Goal: Use online tool/utility: Use online tool/utility

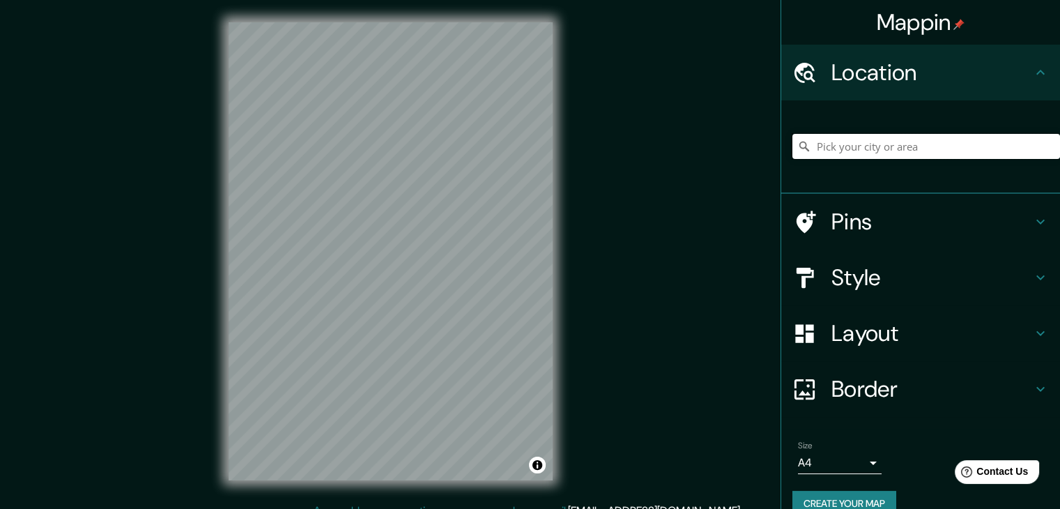
click at [914, 145] on input "Pick your city or area" at bounding box center [926, 146] width 268 height 25
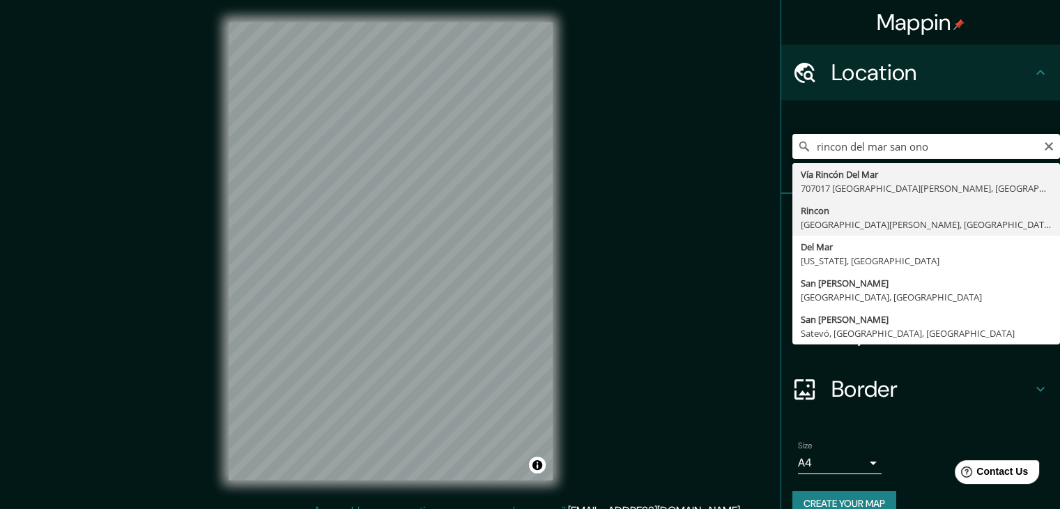
type input "Rincon, [GEOGRAPHIC_DATA][PERSON_NAME], [GEOGRAPHIC_DATA], [GEOGRAPHIC_DATA]"
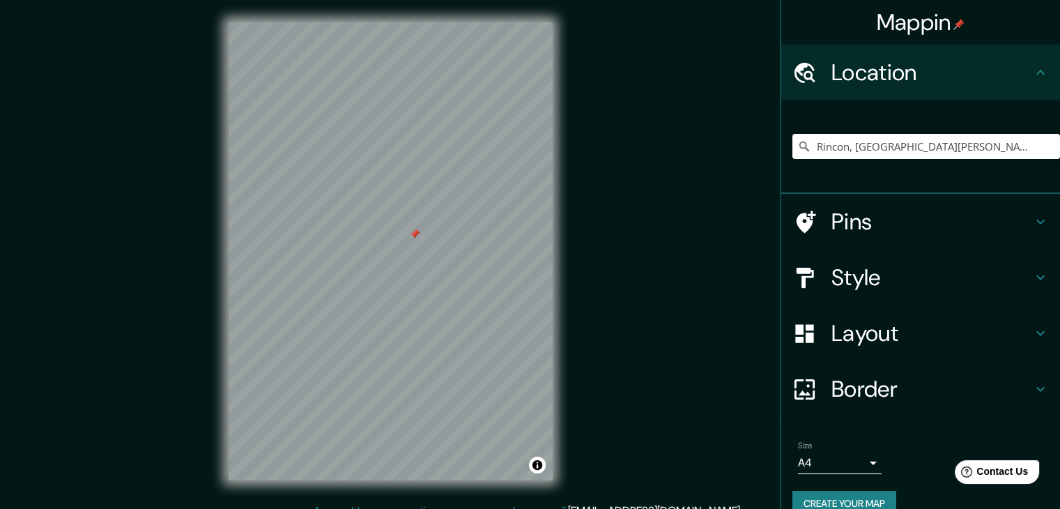
click at [873, 215] on h4 "Pins" at bounding box center [931, 222] width 201 height 28
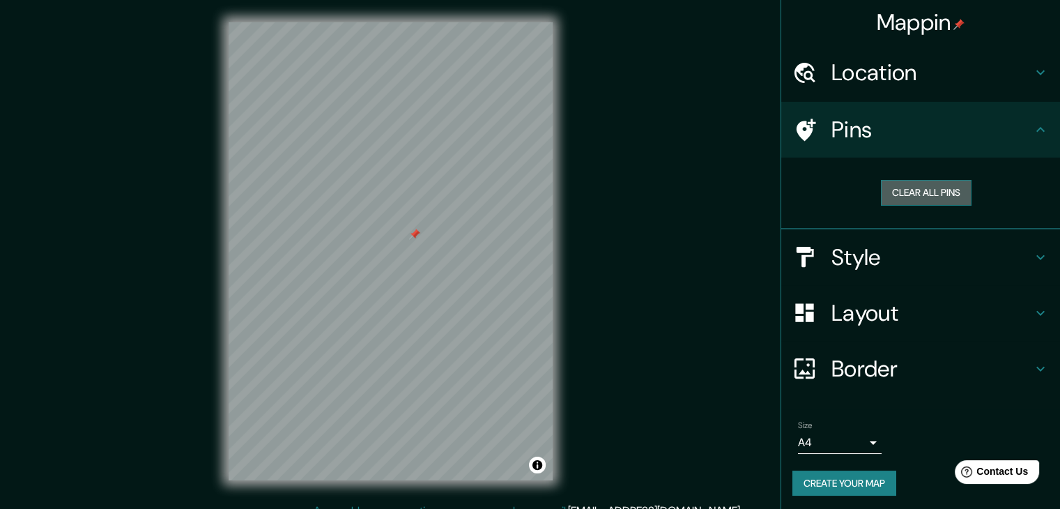
click at [942, 190] on button "Clear all pins" at bounding box center [926, 193] width 91 height 26
click at [933, 245] on h4 "Style" at bounding box center [931, 257] width 201 height 28
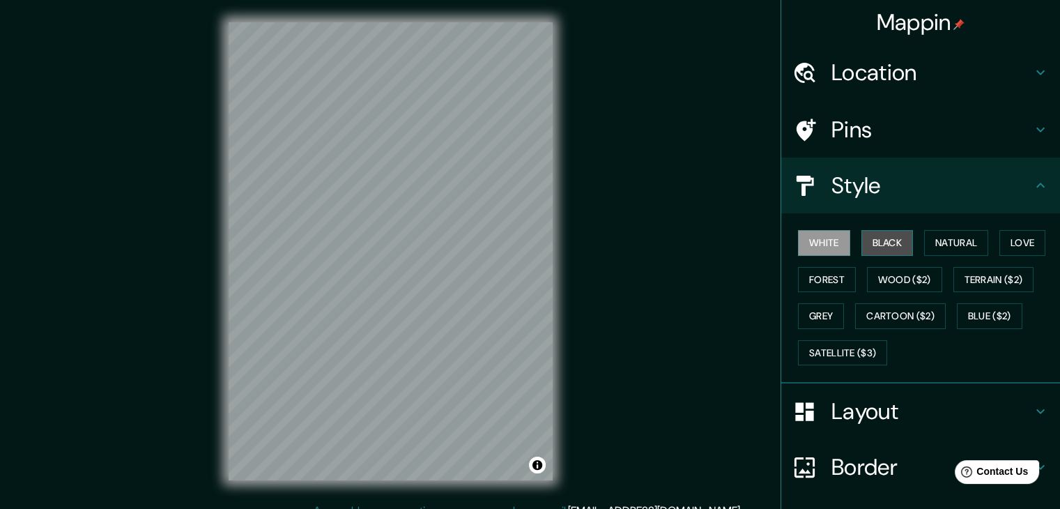
click at [893, 244] on button "Black" at bounding box center [887, 243] width 52 height 26
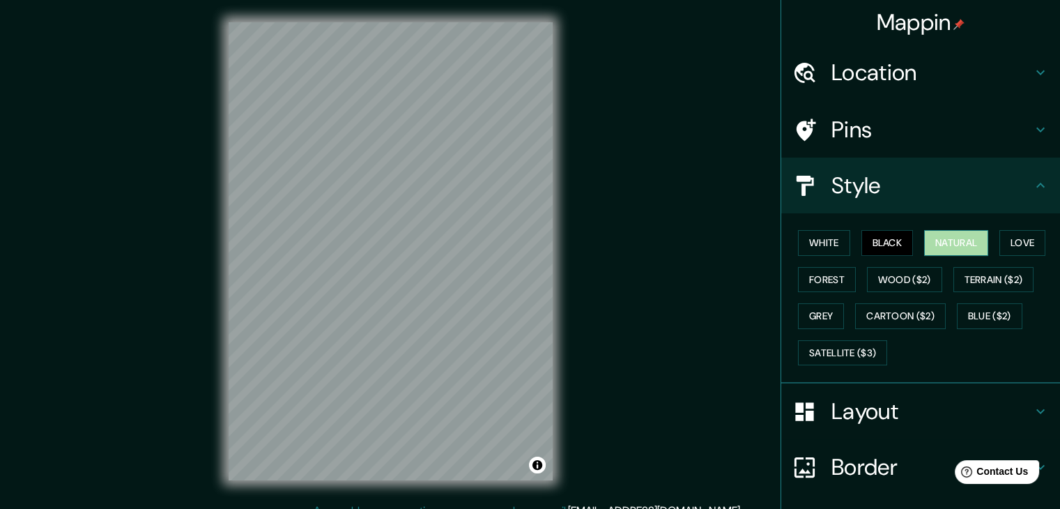
click at [953, 236] on button "Natural" at bounding box center [956, 243] width 64 height 26
click at [1031, 236] on button "Love" at bounding box center [1022, 243] width 46 height 26
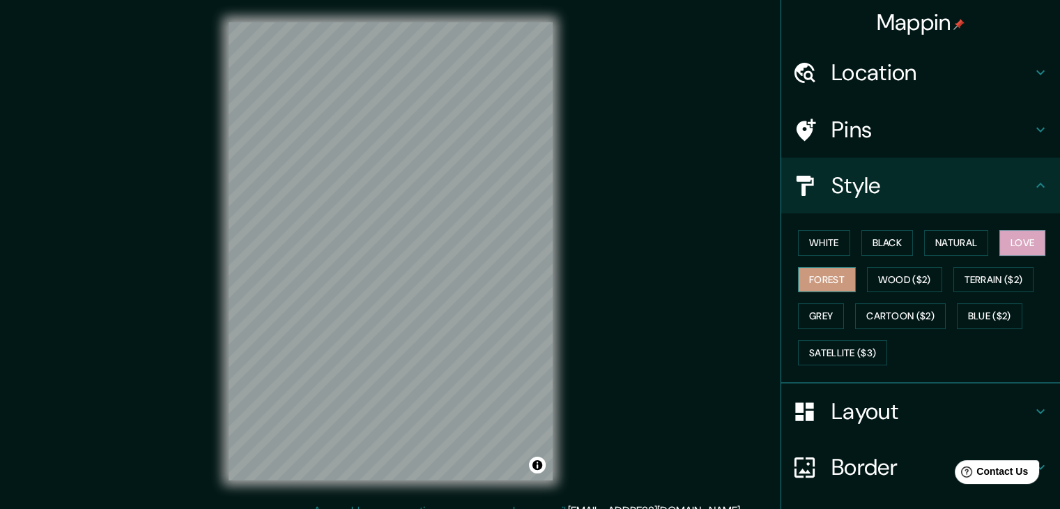
click at [842, 270] on button "Forest" at bounding box center [827, 280] width 58 height 26
